Goal: Check status: Check status

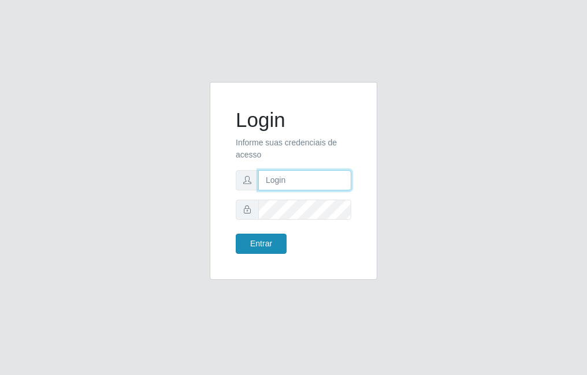
type input "raiane@B7"
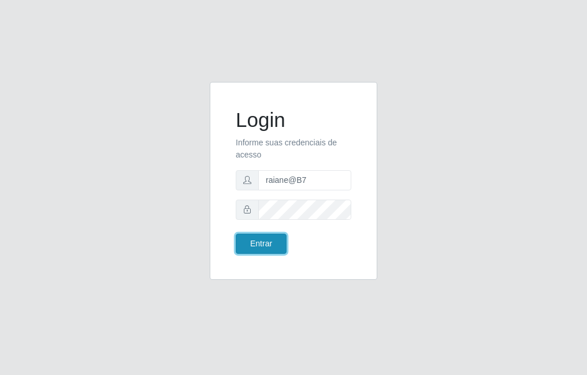
click at [271, 245] on button "Entrar" at bounding box center [261, 244] width 51 height 20
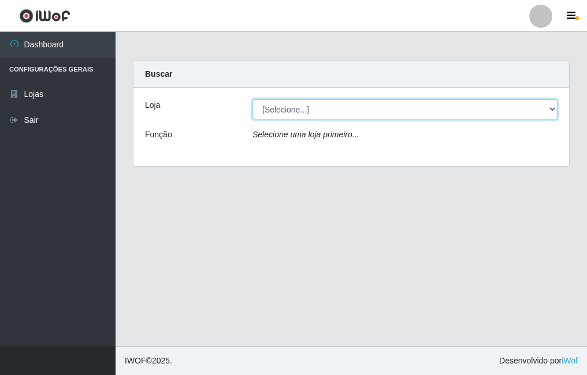
click at [342, 118] on select "[Selecione...] Bemais Supermercados - B7 Oitizeiro" at bounding box center [404, 109] width 305 height 20
select select "411"
click at [252, 99] on select "[Selecione...] Bemais Supermercados - B7 Oitizeiro" at bounding box center [404, 109] width 305 height 20
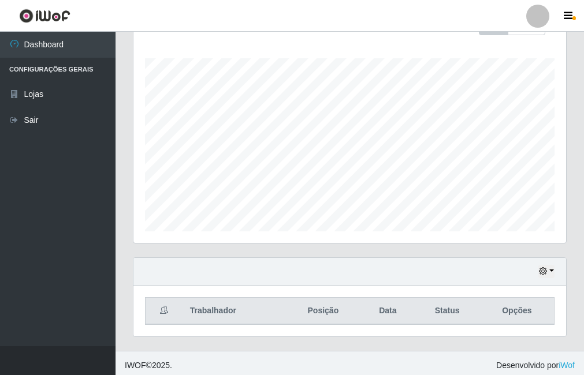
scroll to position [186, 0]
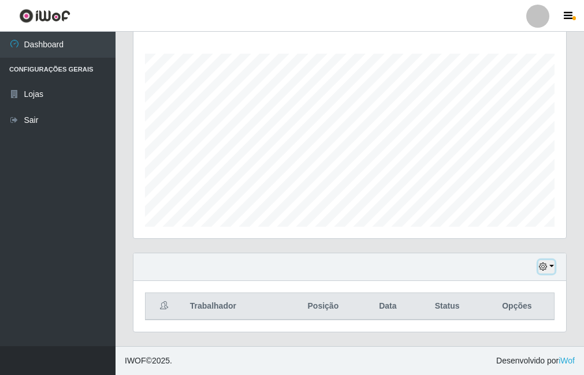
click at [552, 266] on button "button" at bounding box center [546, 266] width 16 height 13
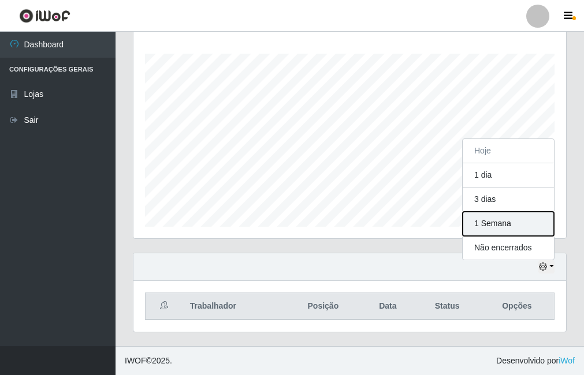
click at [510, 218] on button "1 Semana" at bounding box center [507, 224] width 91 height 24
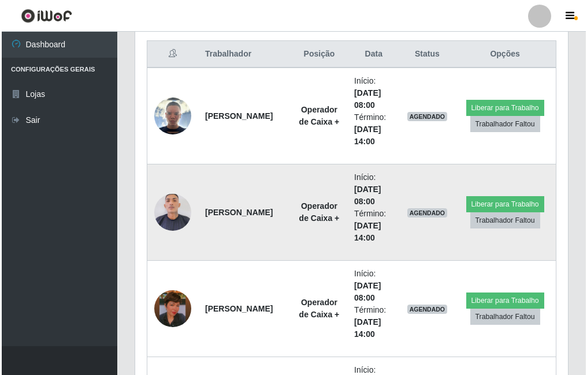
scroll to position [437, 0]
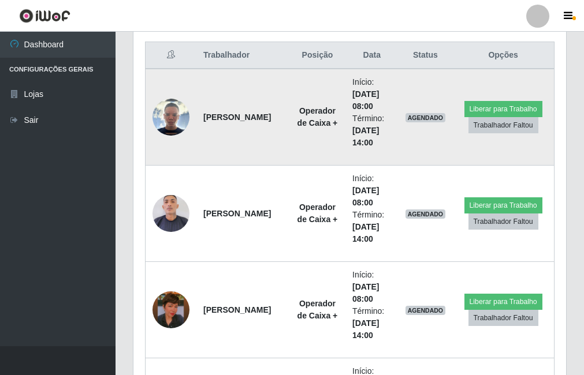
click at [172, 115] on img at bounding box center [170, 117] width 37 height 37
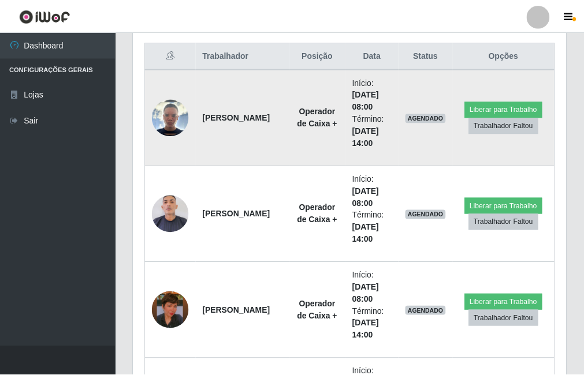
scroll to position [240, 427]
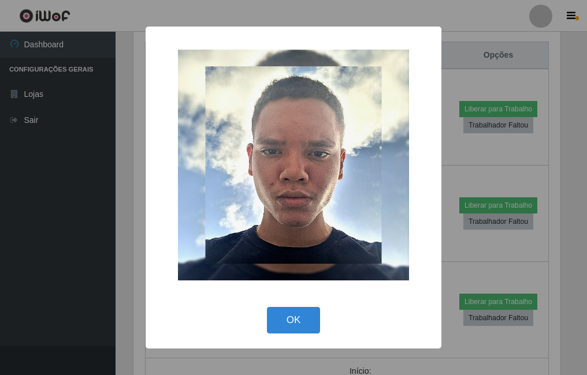
click at [135, 153] on div "× OK Cancel" at bounding box center [293, 187] width 587 height 375
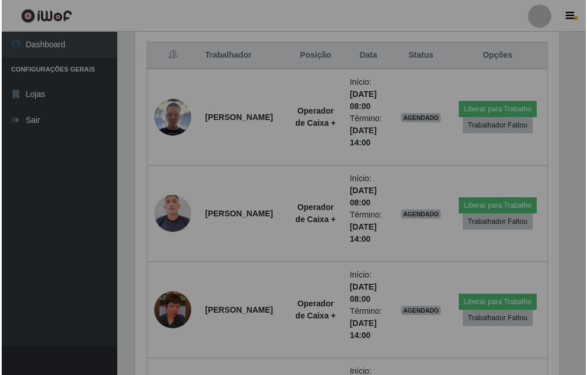
scroll to position [240, 432]
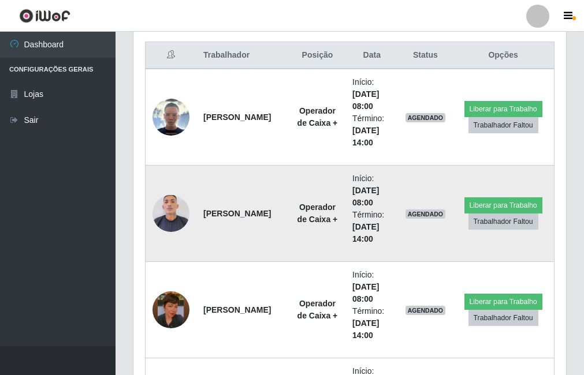
click at [173, 218] on img at bounding box center [170, 213] width 37 height 43
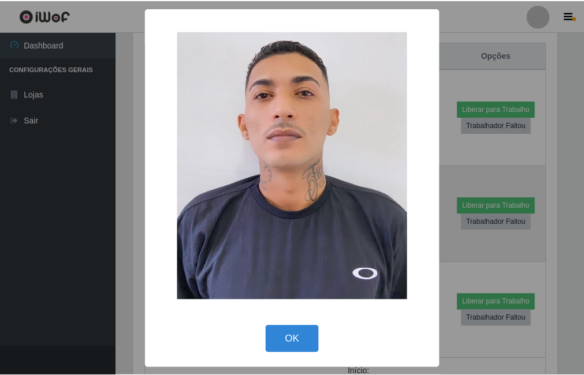
scroll to position [240, 427]
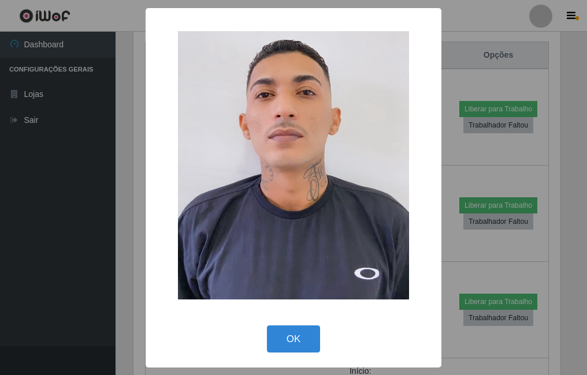
click at [122, 216] on div "× OK Cancel" at bounding box center [293, 187] width 587 height 375
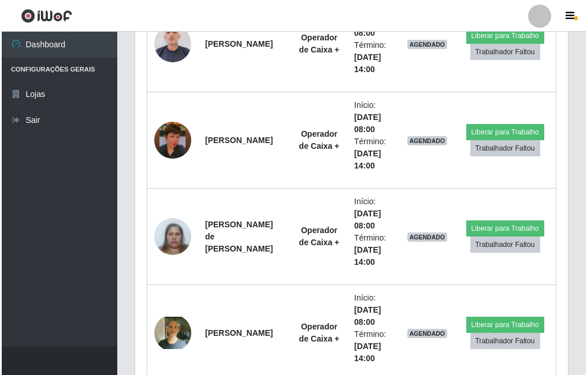
scroll to position [610, 0]
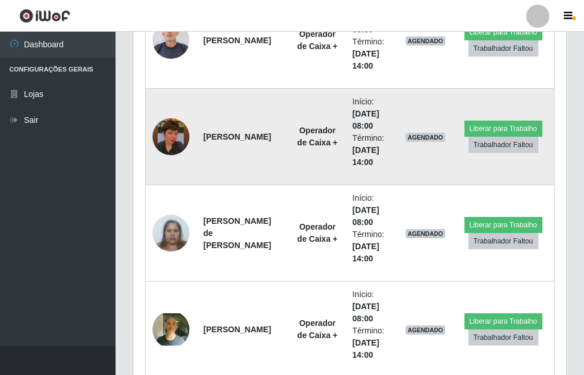
click at [172, 135] on img at bounding box center [170, 137] width 37 height 66
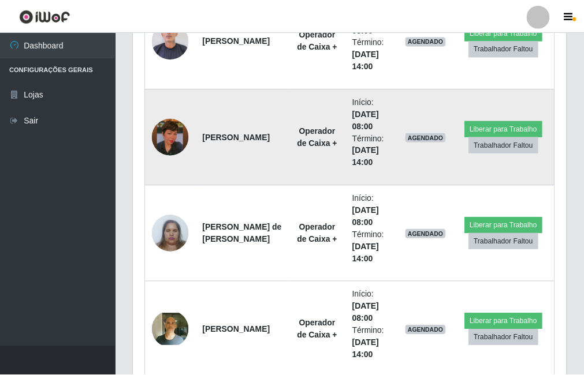
scroll to position [240, 427]
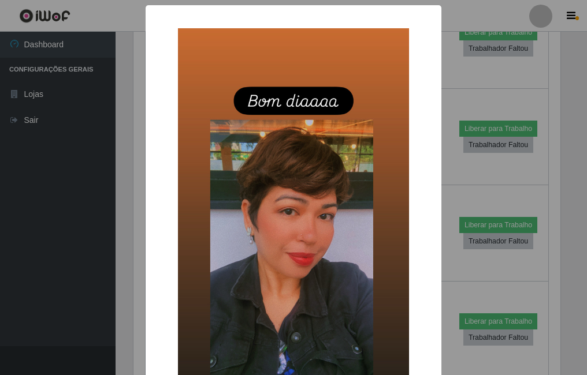
click at [119, 158] on div "× OK Cancel" at bounding box center [293, 187] width 587 height 375
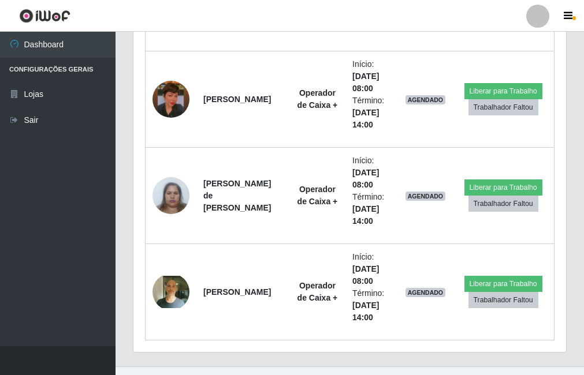
scroll to position [668, 0]
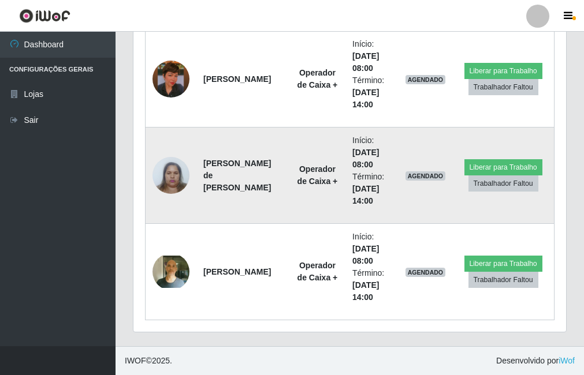
click at [171, 170] on img at bounding box center [170, 175] width 37 height 49
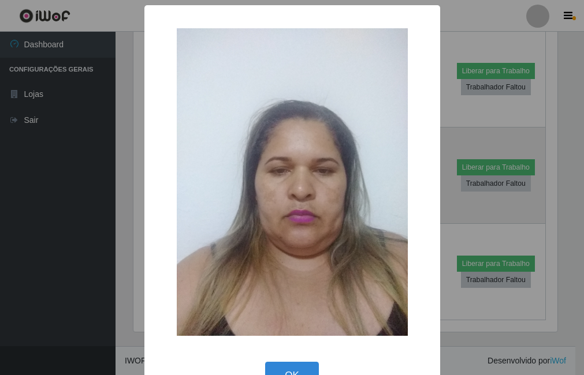
scroll to position [240, 427]
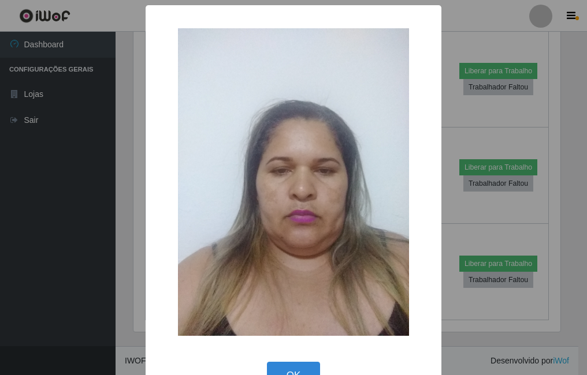
click at [137, 168] on div "× OK Cancel" at bounding box center [293, 187] width 587 height 375
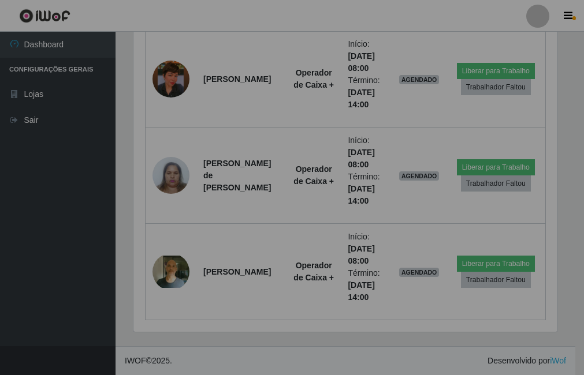
scroll to position [240, 432]
